Goal: Information Seeking & Learning: Learn about a topic

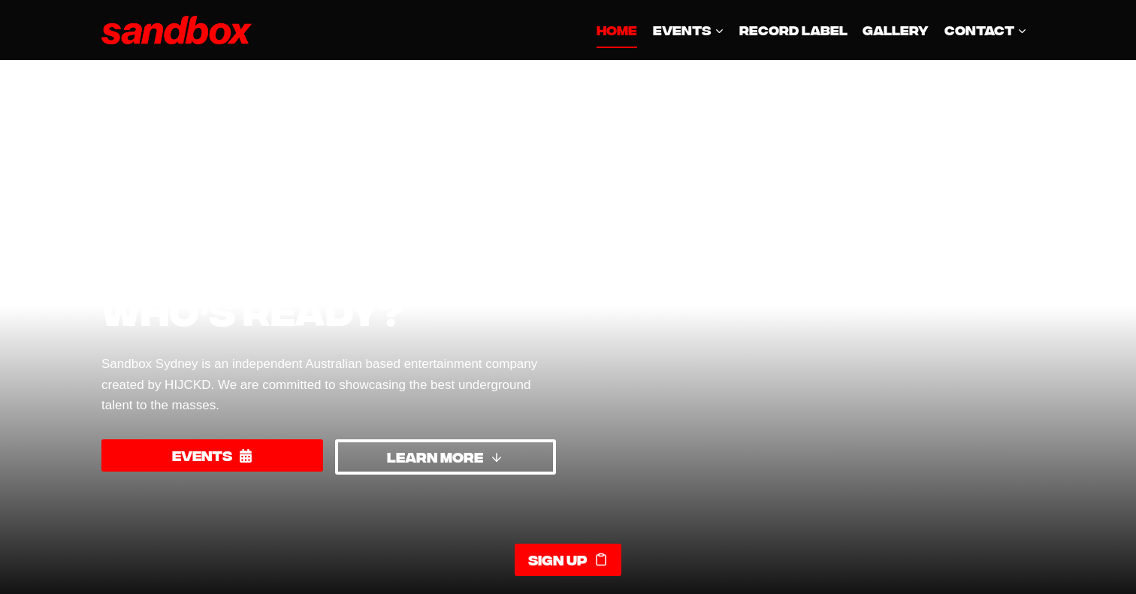
scroll to position [2432, 0]
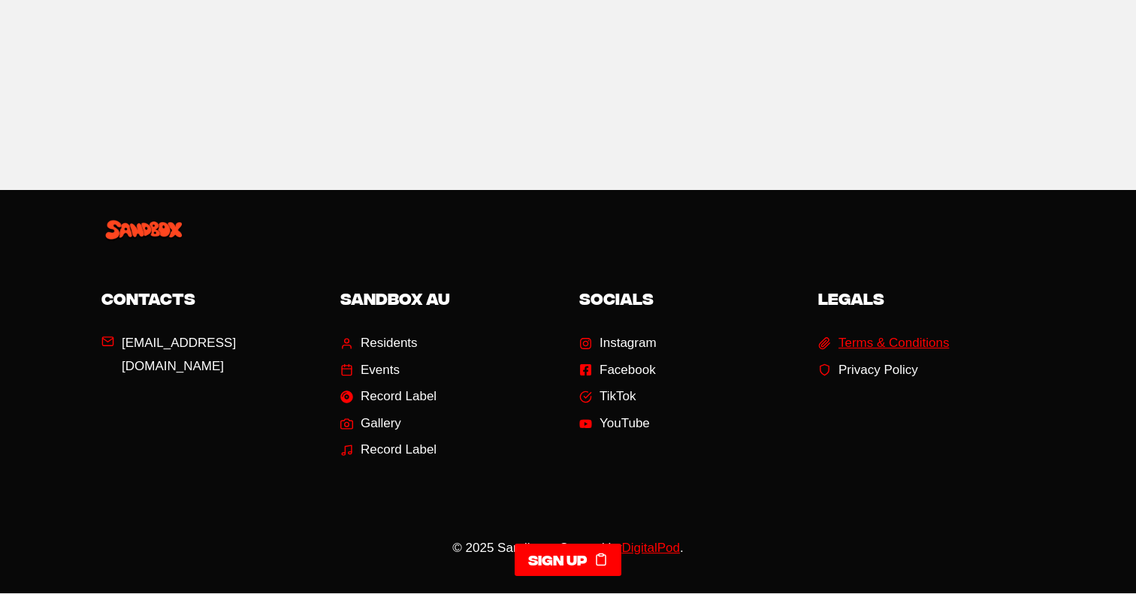
click at [898, 359] on span "Privacy Policy" at bounding box center [878, 370] width 80 height 23
click at [884, 332] on span "Terms & Conditions" at bounding box center [893, 343] width 110 height 23
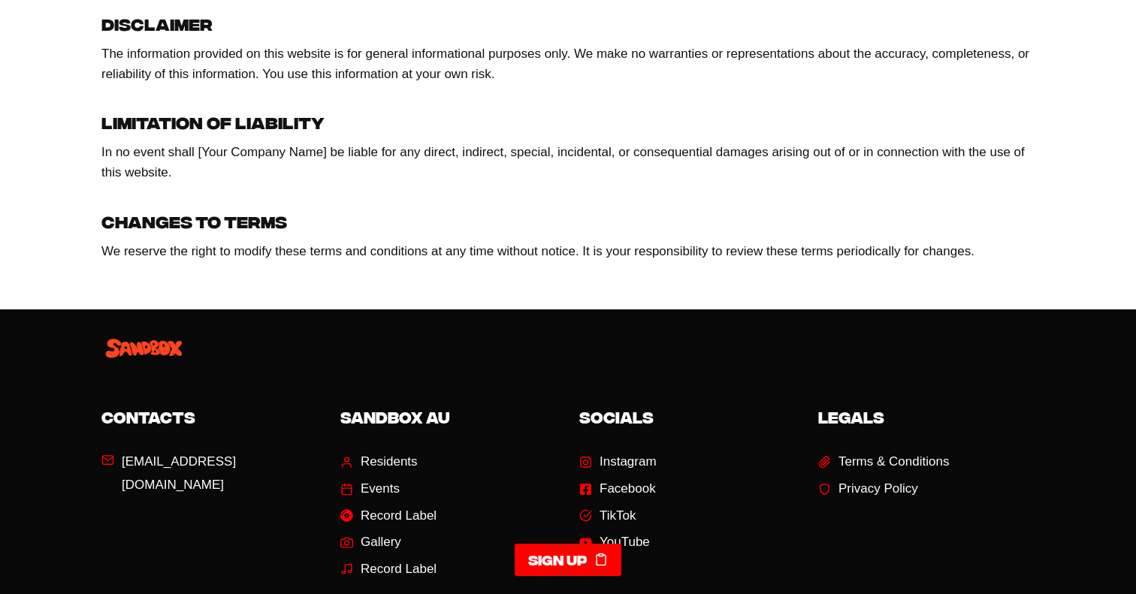
scroll to position [664, 0]
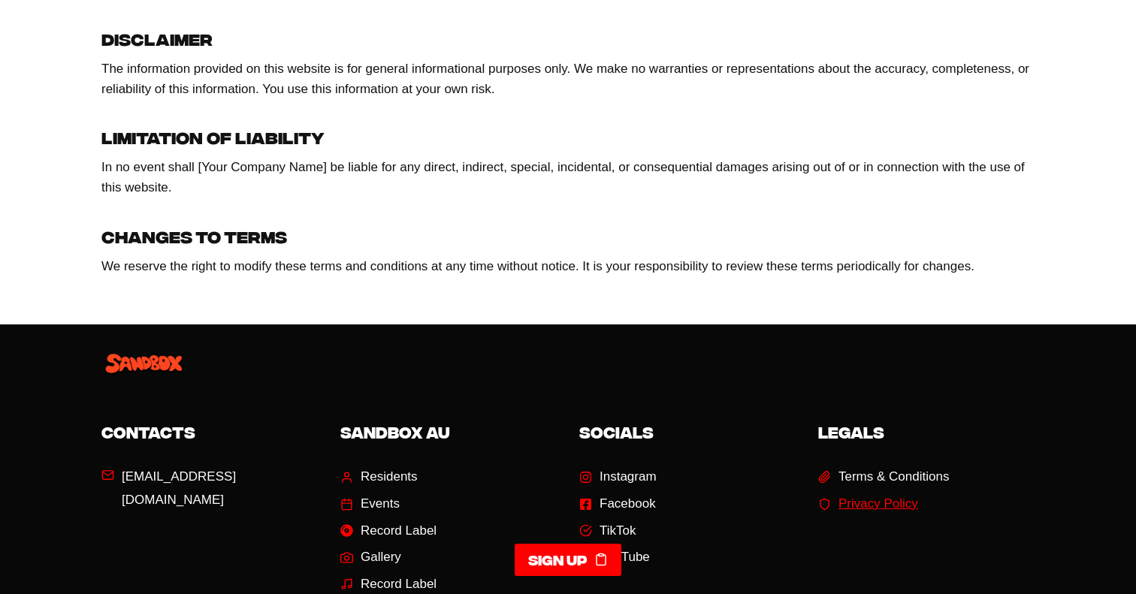
click at [887, 515] on span "Privacy Policy" at bounding box center [878, 504] width 80 height 23
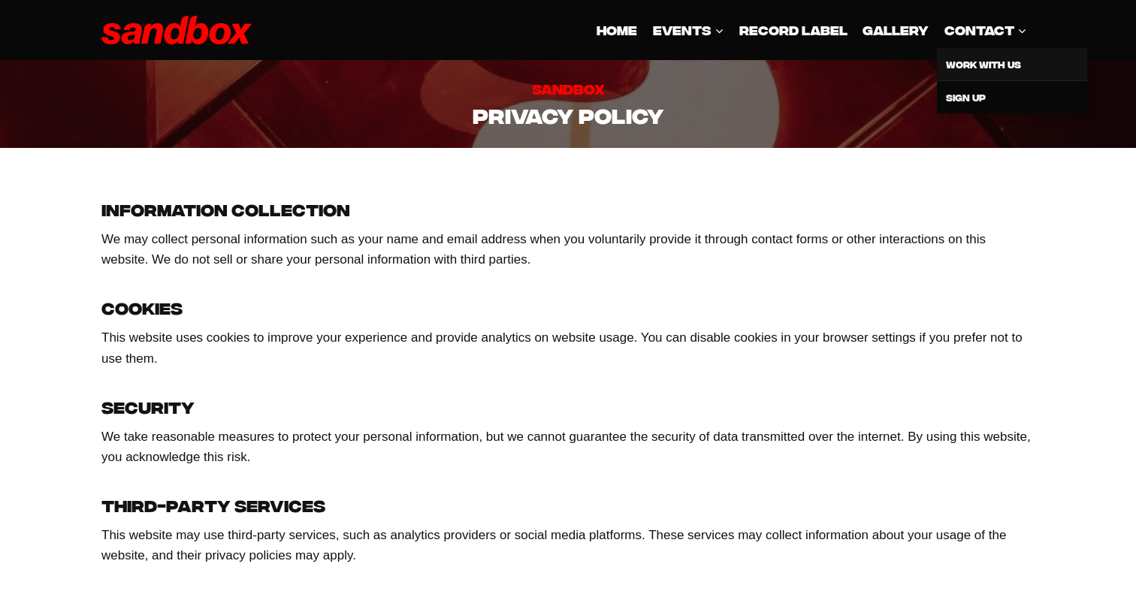
click at [974, 68] on link "Work With Us" at bounding box center [1012, 64] width 150 height 32
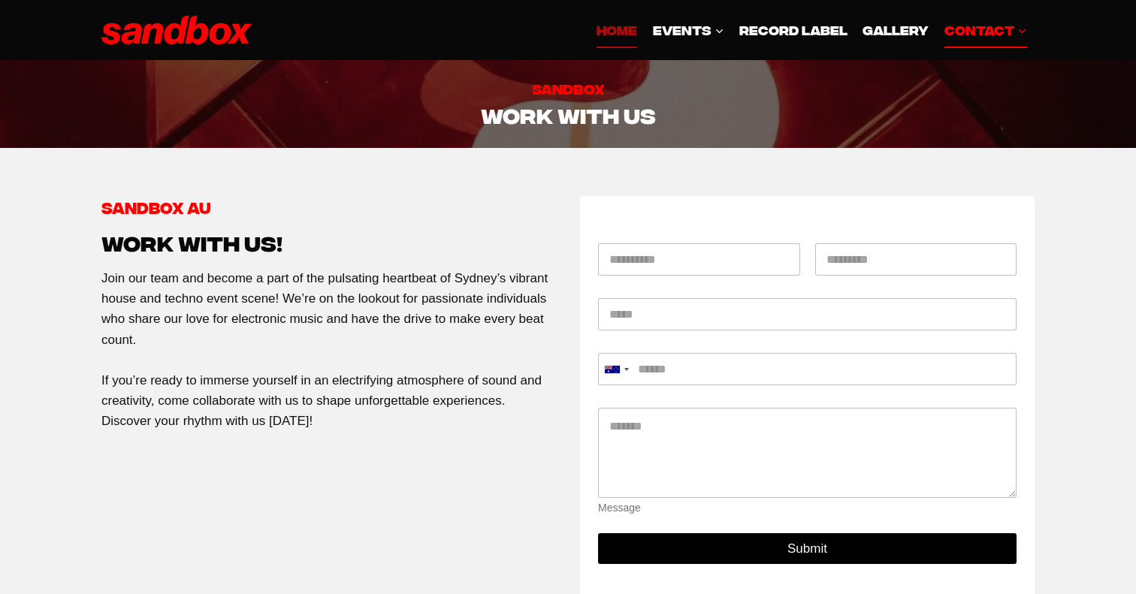
click at [624, 42] on link "HOME" at bounding box center [617, 30] width 56 height 36
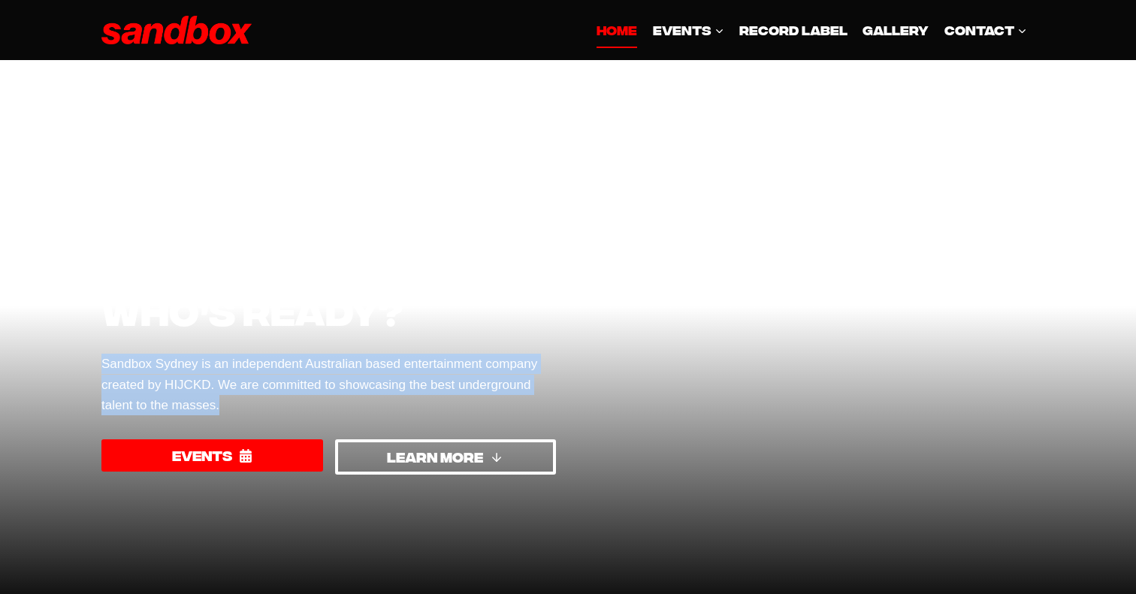
drag, startPoint x: 282, startPoint y: 400, endPoint x: 93, endPoint y: 364, distance: 192.6
click at [93, 364] on div "Sydney’s biggest monthly event, who’s ready? Sandbox Sydney is an independent A…" at bounding box center [567, 333] width 969 height 547
copy p "Sandbox Sydney is an independent Australian based entertainment company created…"
